Goal: Information Seeking & Learning: Learn about a topic

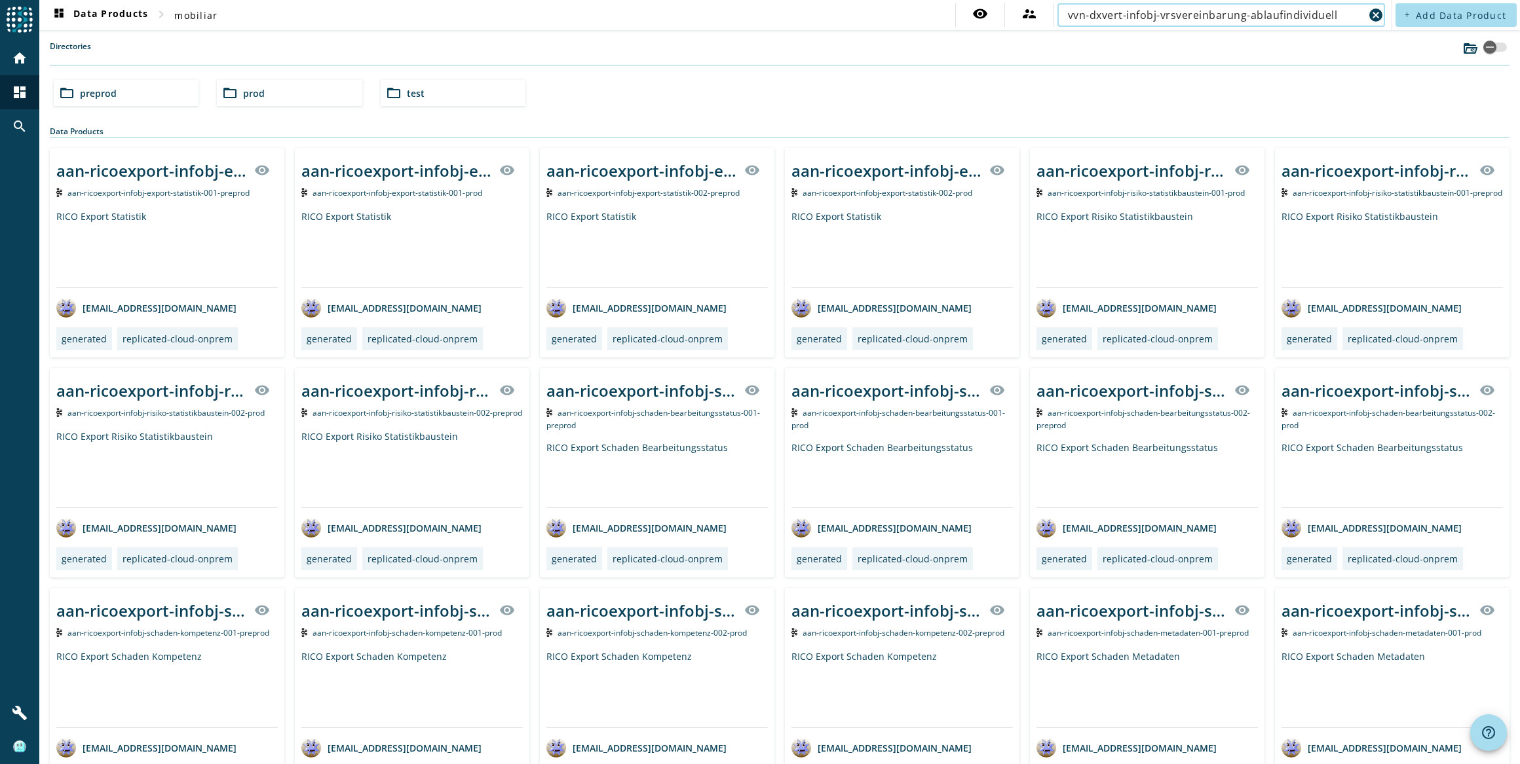
type input "vvn-dxvert-infobj-vrsvereinbarung-ablaufindividuell"
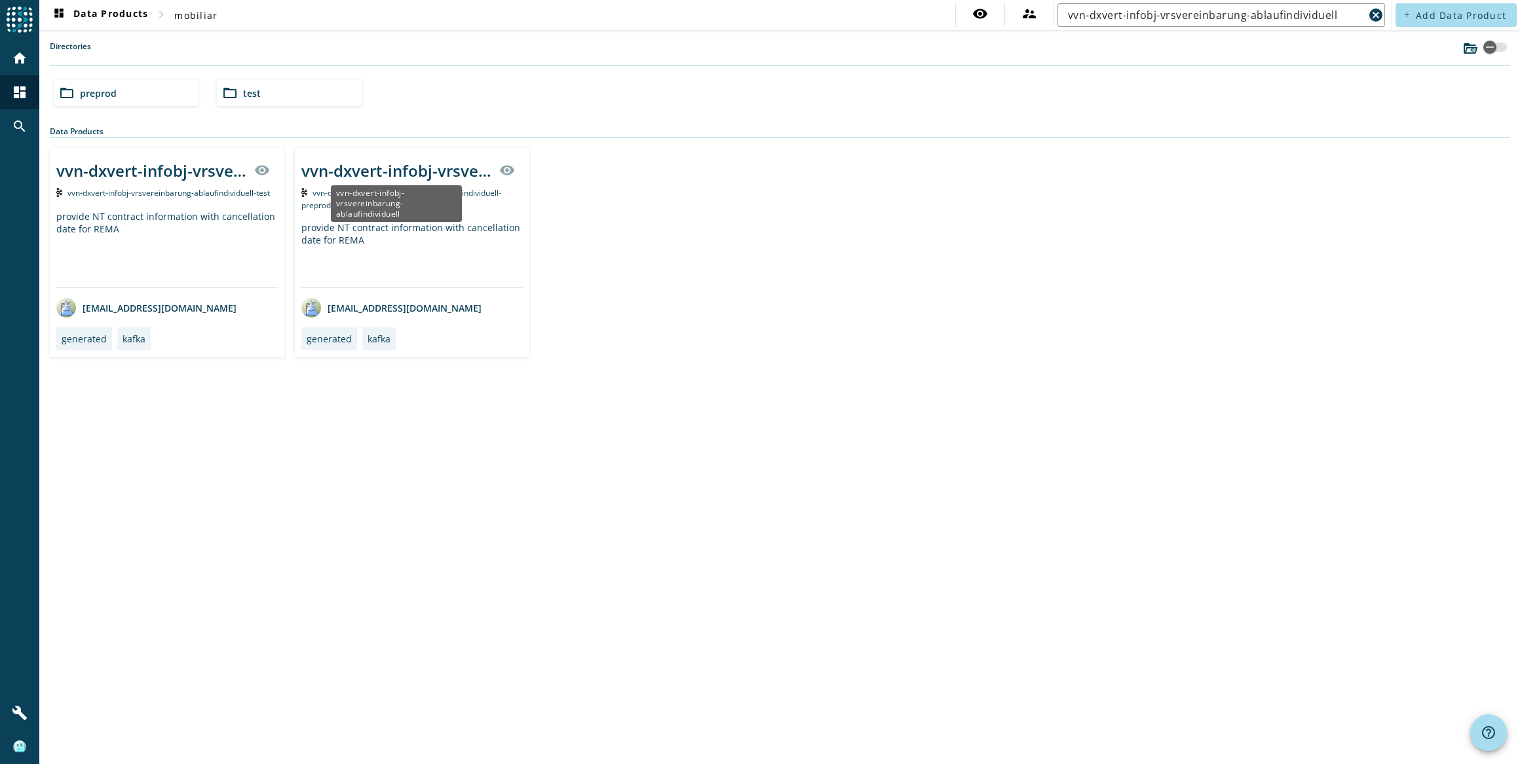
click at [399, 219] on div "vvn-dxvert-infobj-vrsvereinbarung-ablaufindividuell" at bounding box center [396, 203] width 131 height 37
click at [431, 169] on div "vvn-dxvert-infobj-vrsvereinbarung-ablaufindividuell" at bounding box center [396, 171] width 190 height 22
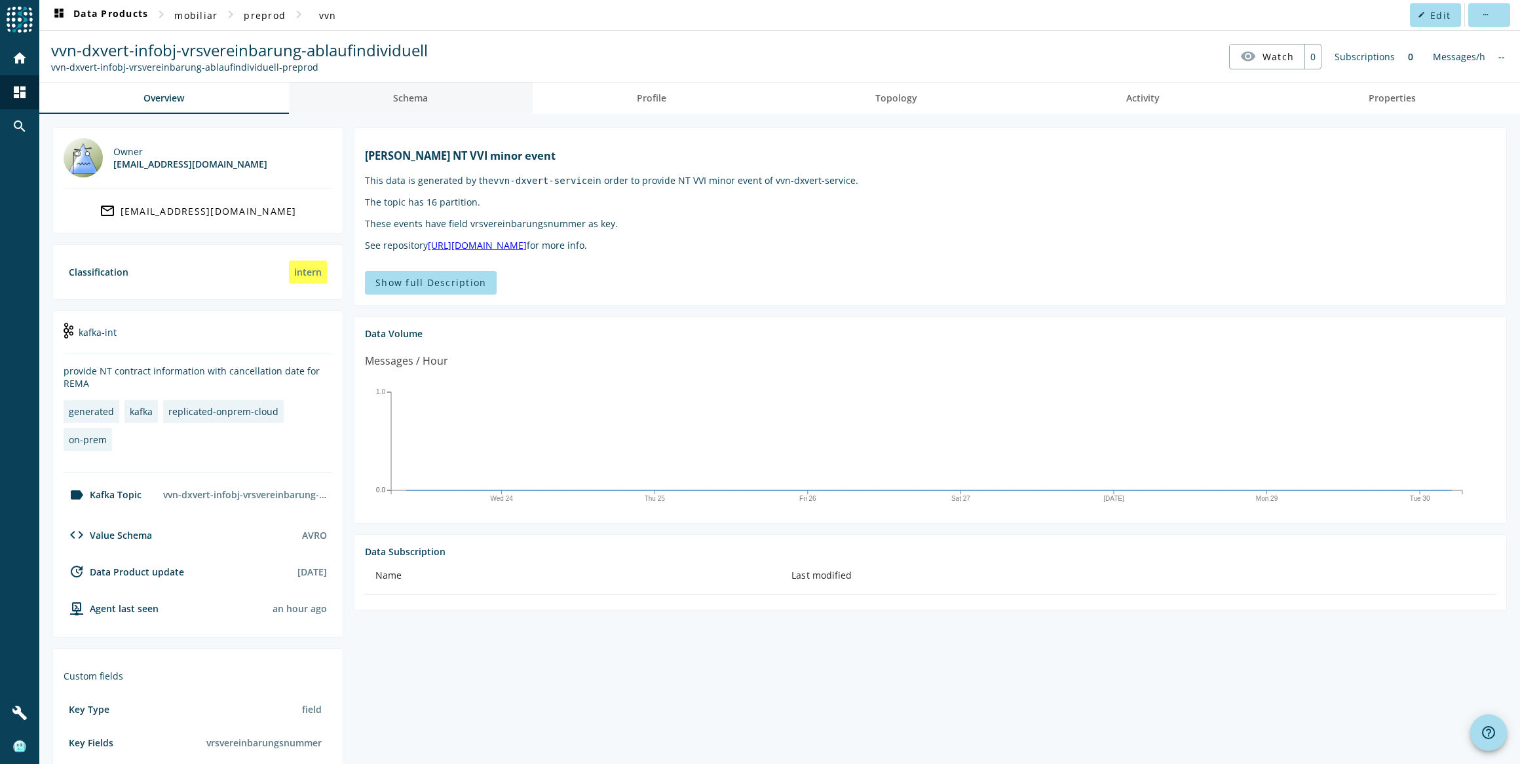
click at [454, 98] on link "Schema" at bounding box center [411, 98] width 244 height 31
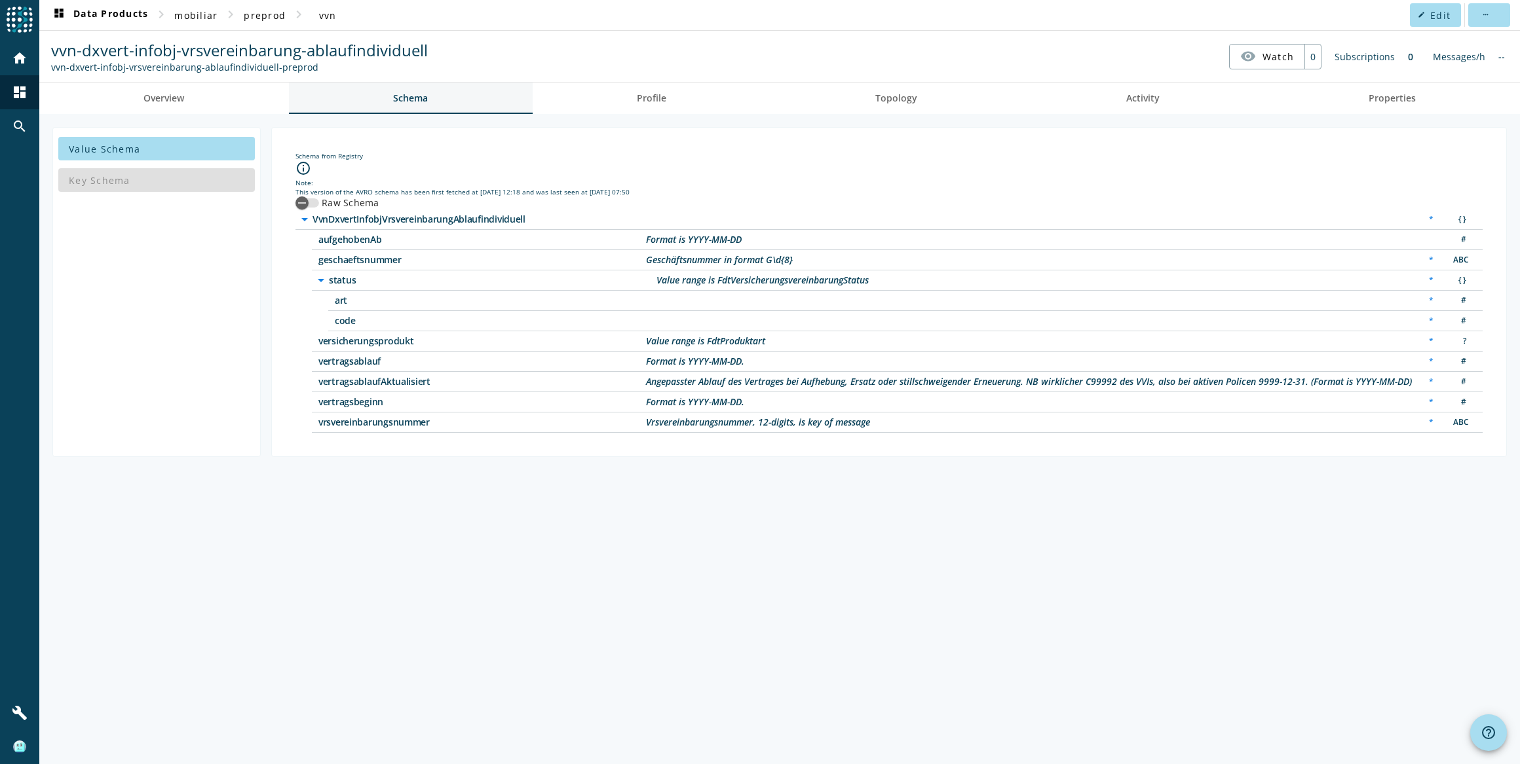
click at [396, 98] on span "Schema" at bounding box center [410, 98] width 35 height 9
click at [314, 199] on div "button" at bounding box center [302, 203] width 26 height 26
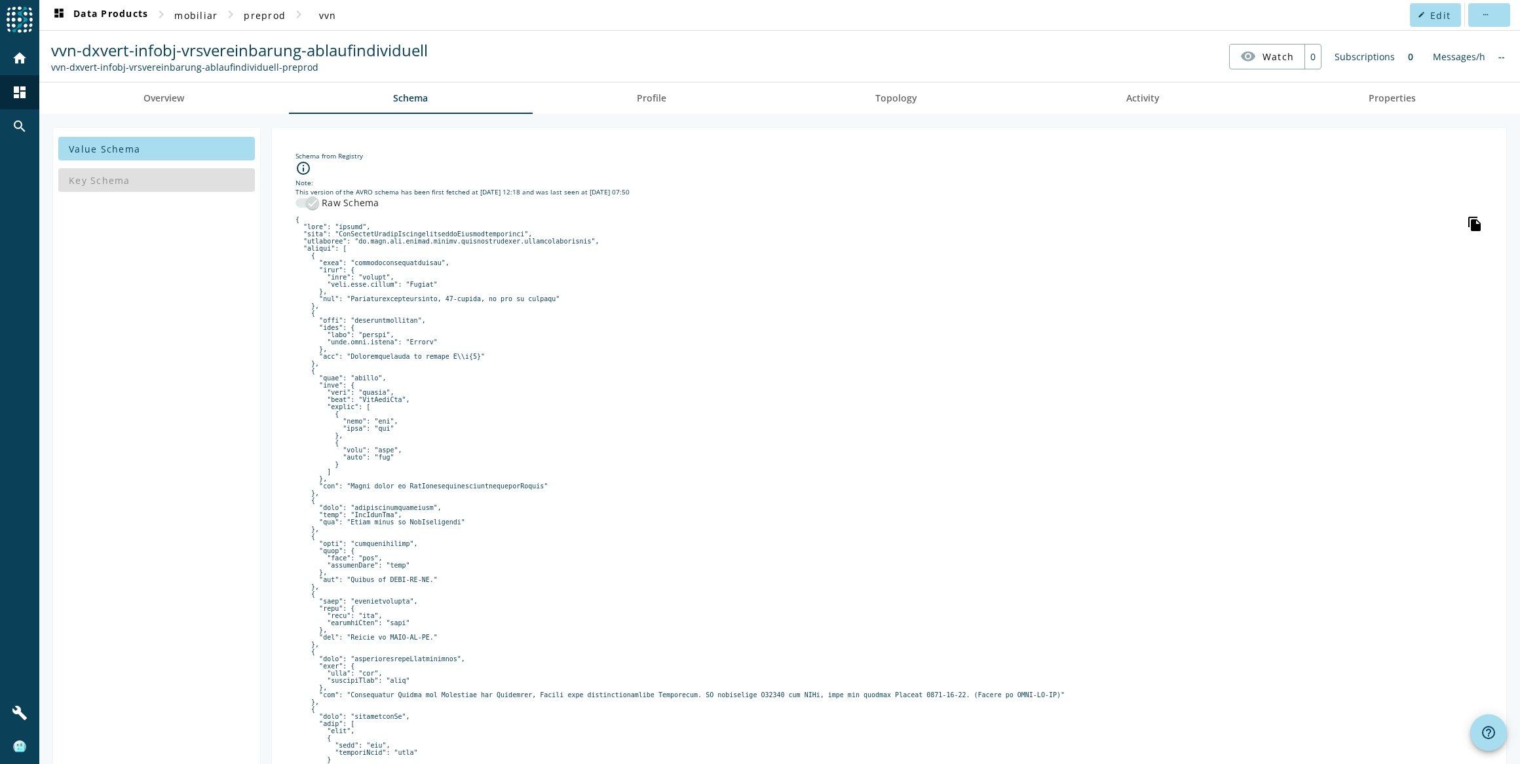
click at [1467, 223] on icon "file_copy" at bounding box center [1475, 224] width 16 height 16
click at [1468, 224] on icon "file_copy" at bounding box center [1475, 224] width 16 height 16
click at [1467, 221] on icon "file_copy" at bounding box center [1475, 224] width 16 height 16
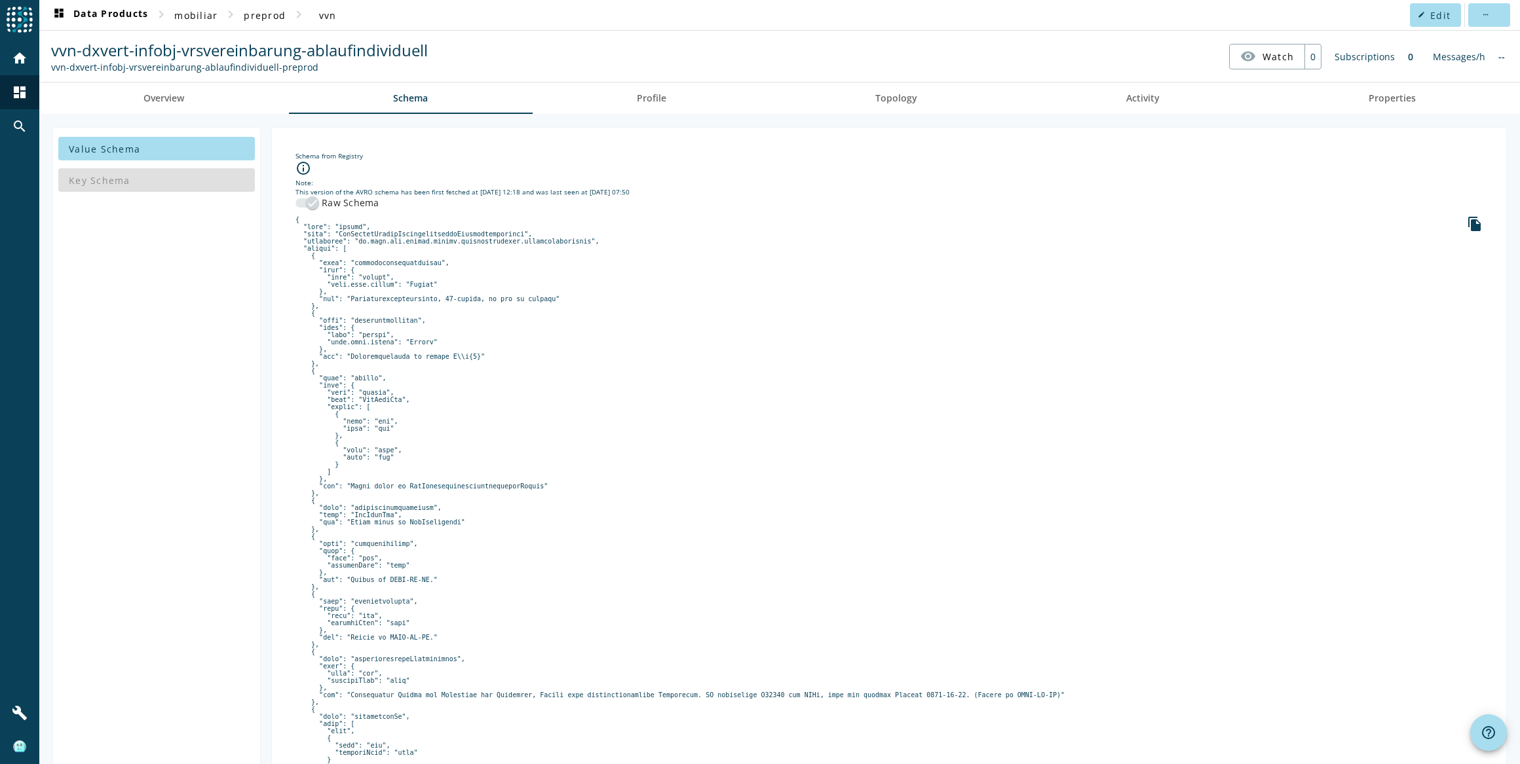
click at [519, 242] on pre at bounding box center [888, 511] width 1187 height 591
click at [338, 55] on span "vvn-dxvert-infobj-vrsvereinbarung-ablaufindividuell" at bounding box center [239, 50] width 377 height 22
copy span "ablaufindividuell"
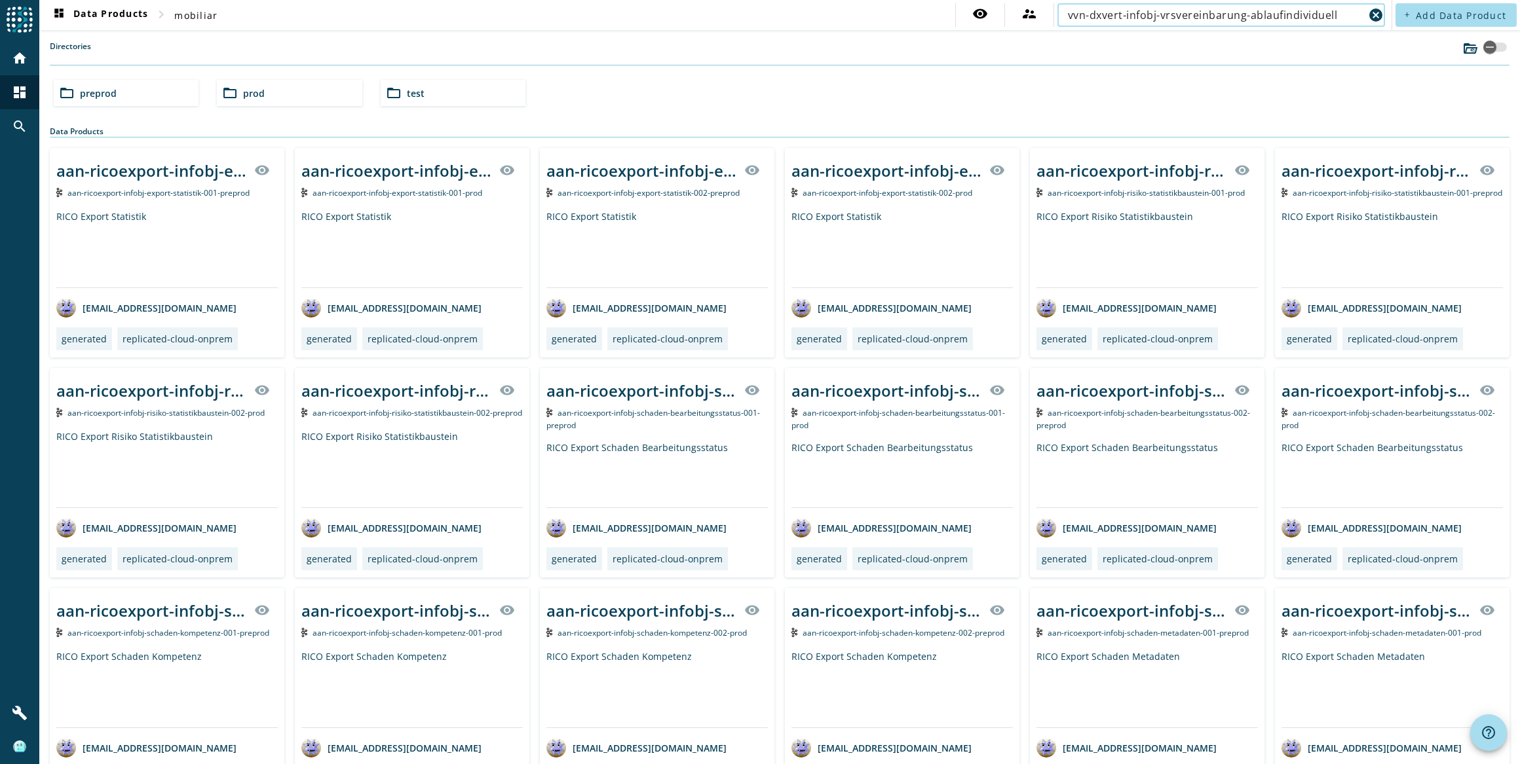
click at [1281, 12] on input "vvn-dxvert-infobj-vrsvereinbarung-ablaufindividuell" at bounding box center [1216, 15] width 296 height 16
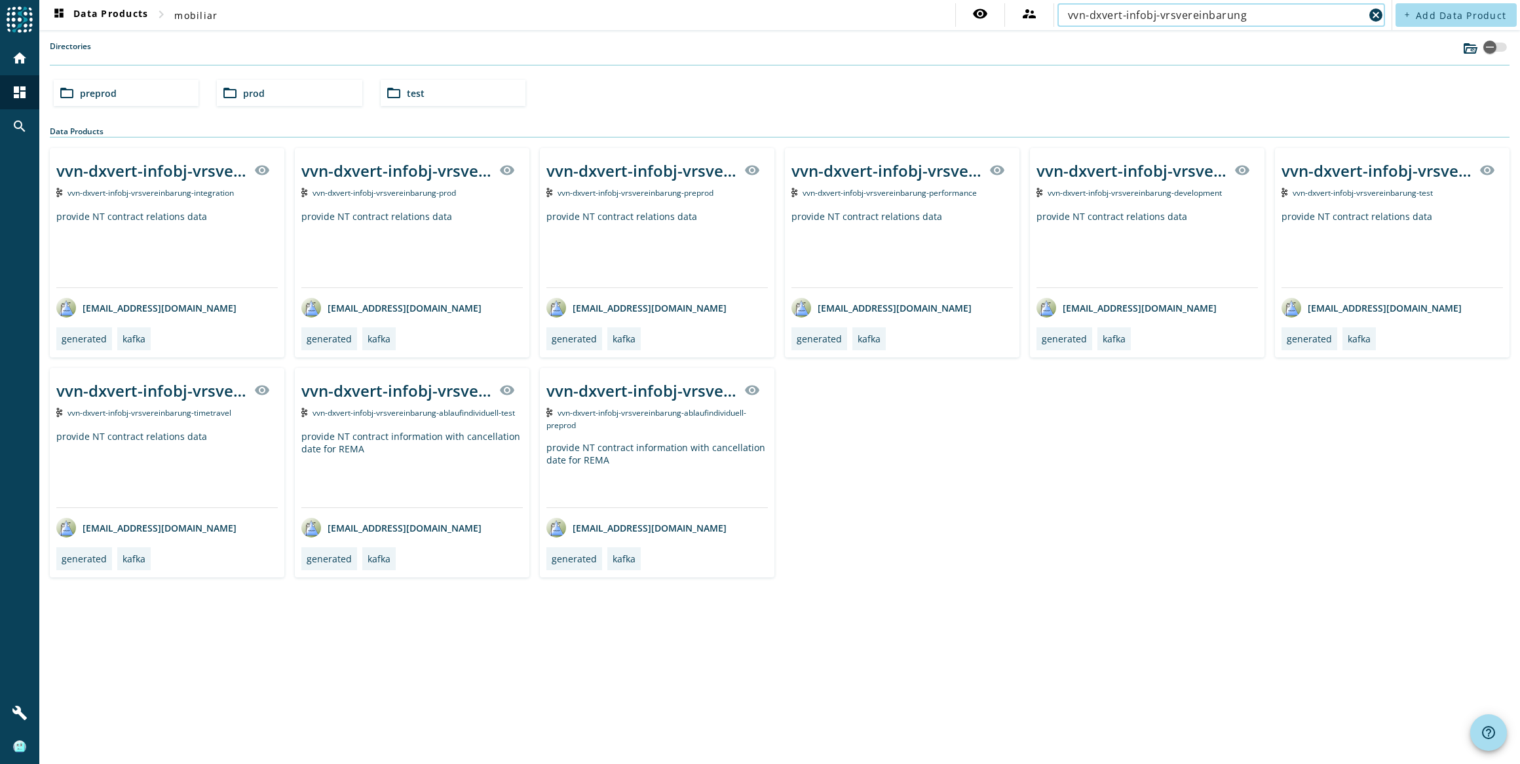
type input "vvn-dxvert-infobj-vrsvereinbarung"
click at [1002, 464] on div "vvn-dxvert-infobj-vrsvereinbarung visibility vvn-dxvert-infobj-vrsvereinbarung-…" at bounding box center [779, 363] width 1459 height 430
click at [658, 213] on div "provide NT contract relations data" at bounding box center [656, 248] width 221 height 77
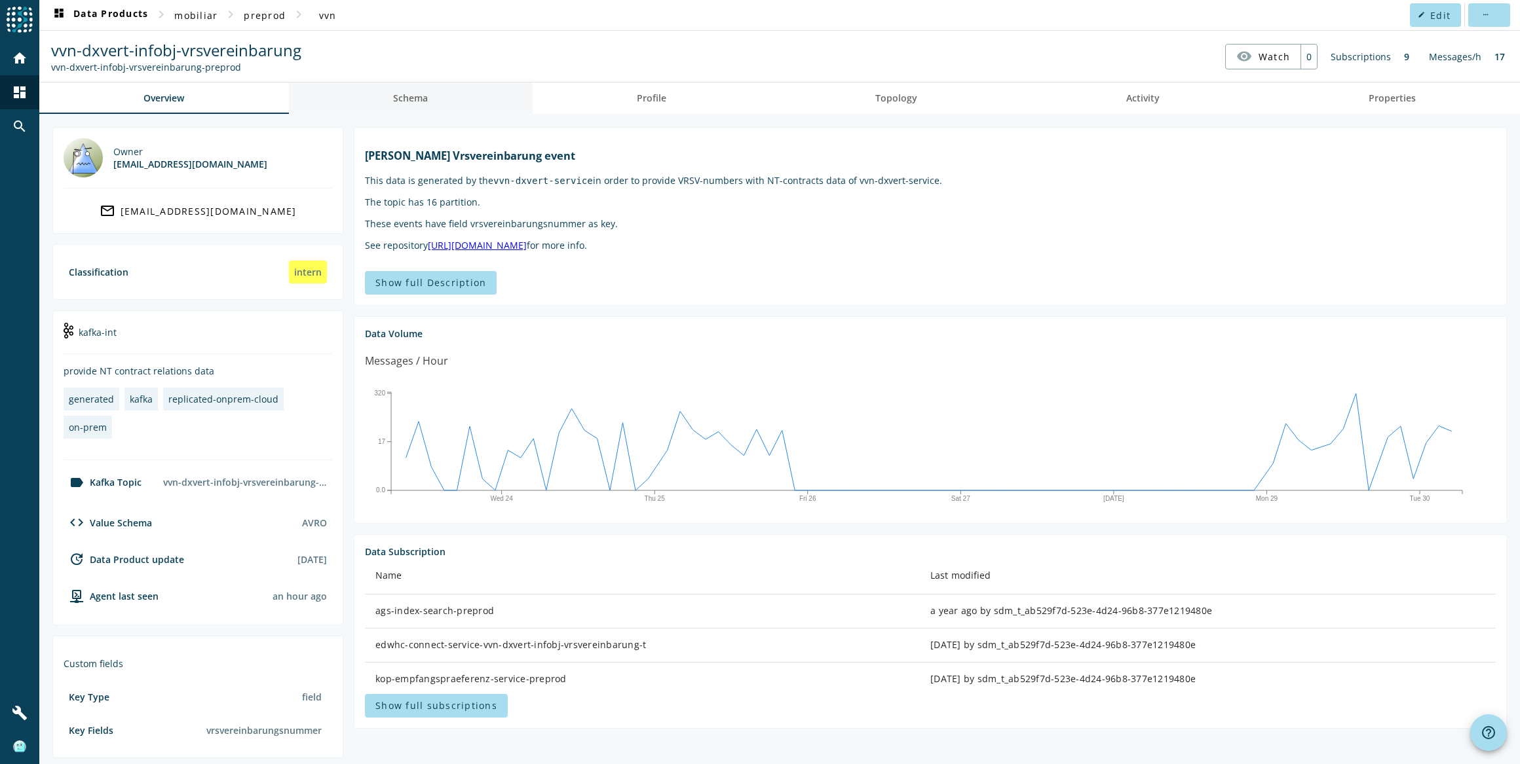
click at [413, 101] on span "Schema" at bounding box center [410, 98] width 35 height 9
